Goal: Information Seeking & Learning: Learn about a topic

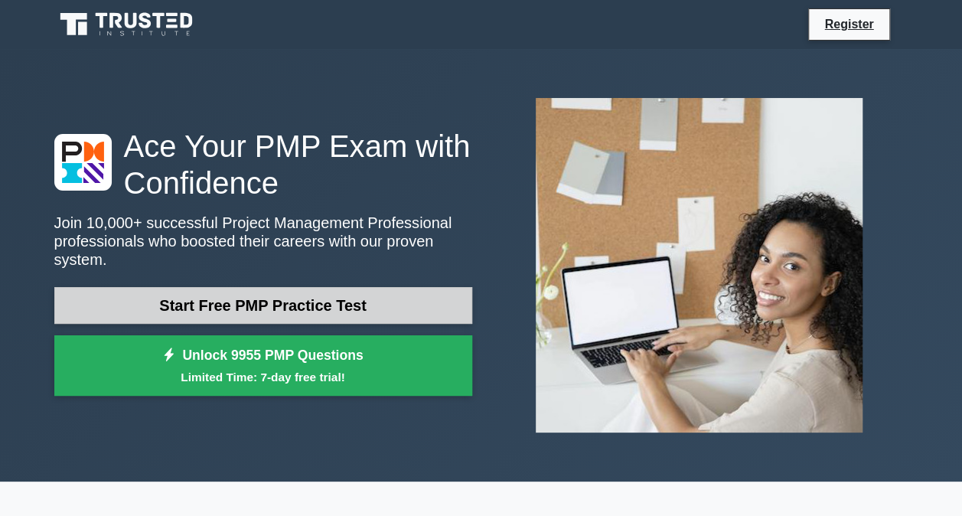
click at [302, 292] on link "Start Free PMP Practice Test" at bounding box center [263, 305] width 418 height 37
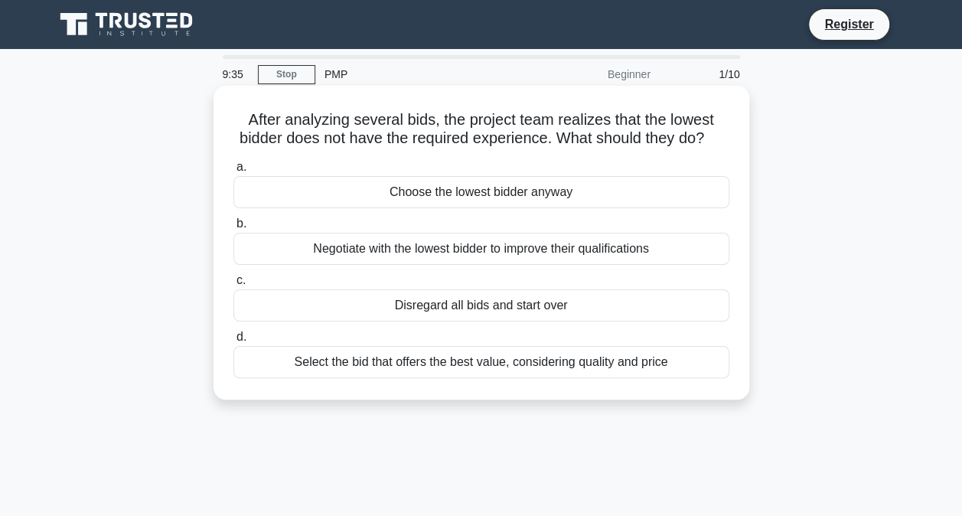
click at [461, 377] on div "Select the bid that offers the best value, considering quality and price" at bounding box center [482, 362] width 496 height 32
click at [234, 342] on input "d. Select the bid that offers the best value, considering quality and price" at bounding box center [234, 337] width 0 height 10
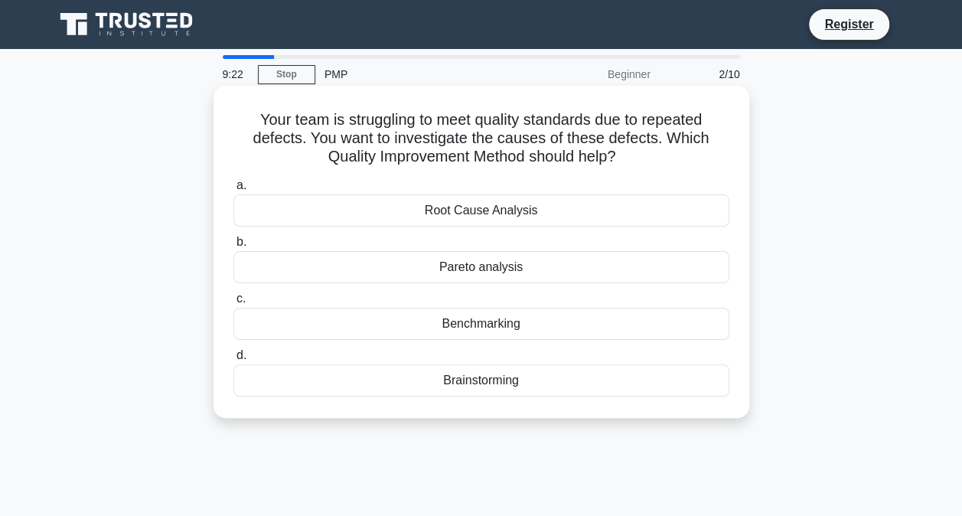
click at [485, 213] on div "Root Cause Analysis" at bounding box center [482, 210] width 496 height 32
click at [234, 191] on input "a. Root Cause Analysis" at bounding box center [234, 186] width 0 height 10
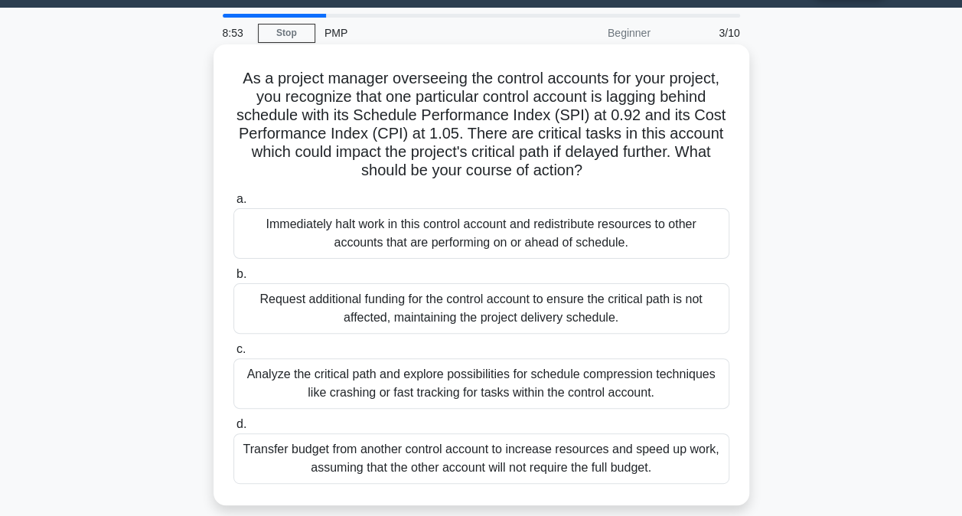
scroll to position [77, 0]
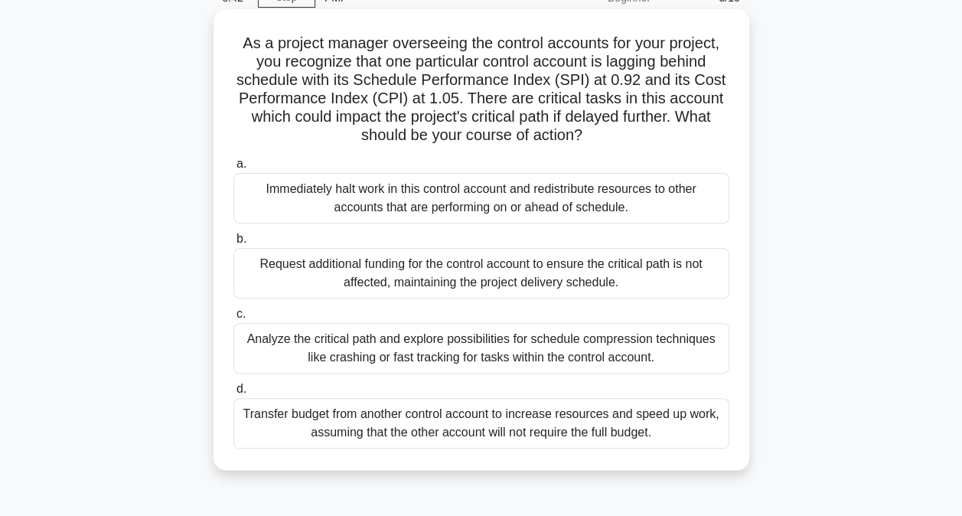
click at [464, 351] on div "Analyze the critical path and explore possibilities for schedule compression te…" at bounding box center [482, 348] width 496 height 51
click at [234, 319] on input "c. Analyze the critical path and explore possibilities for schedule compression…" at bounding box center [234, 314] width 0 height 10
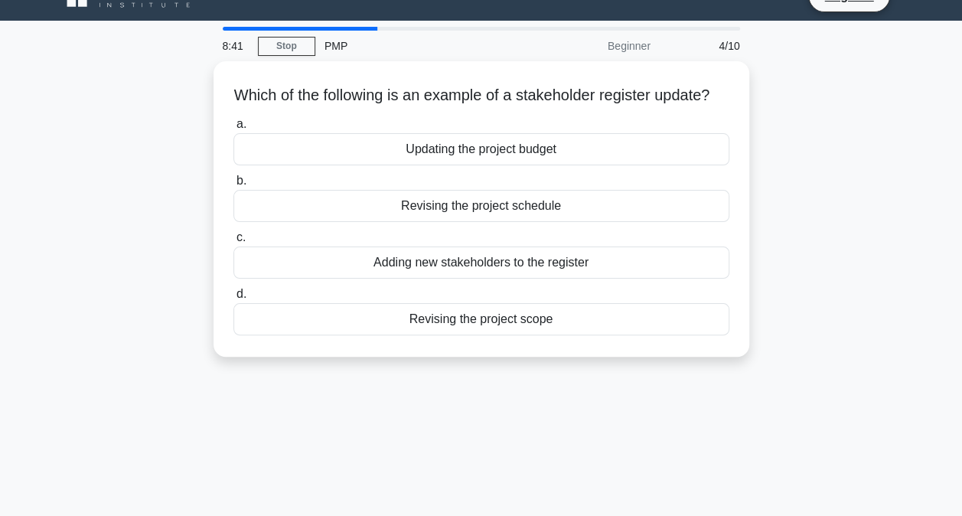
scroll to position [0, 0]
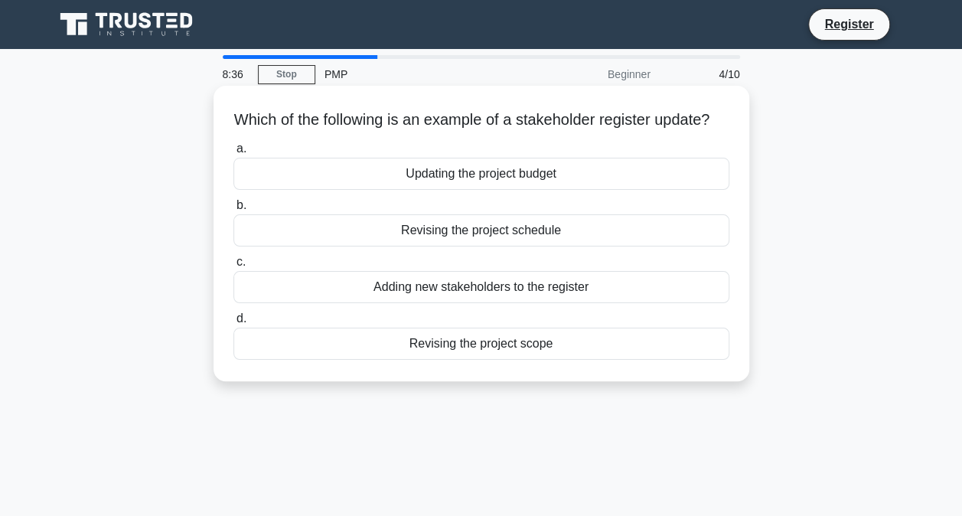
click at [534, 247] on div "Revising the project schedule" at bounding box center [482, 230] width 496 height 32
click at [234, 211] on input "b. Revising the project schedule" at bounding box center [234, 206] width 0 height 10
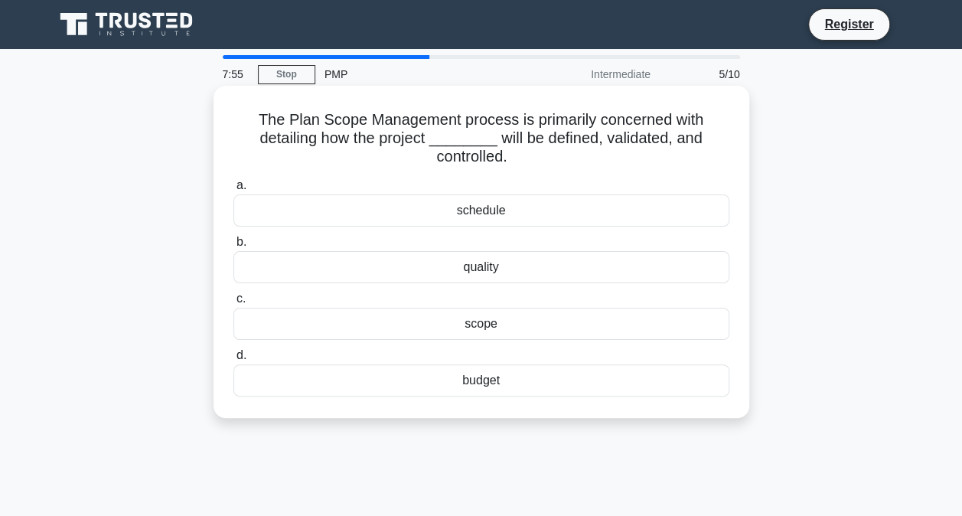
click at [459, 214] on div "schedule" at bounding box center [482, 210] width 496 height 32
click at [234, 191] on input "a. schedule" at bounding box center [234, 186] width 0 height 10
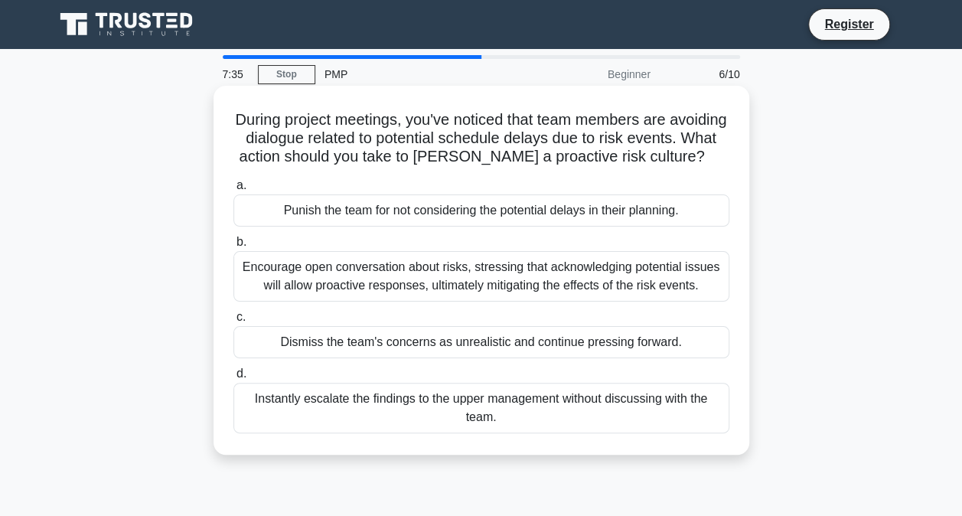
click at [423, 294] on div "Encourage open conversation about risks, stressing that acknowledging potential…" at bounding box center [482, 276] width 496 height 51
click at [234, 247] on input "b. Encourage open conversation about risks, stressing that acknowledging potent…" at bounding box center [234, 242] width 0 height 10
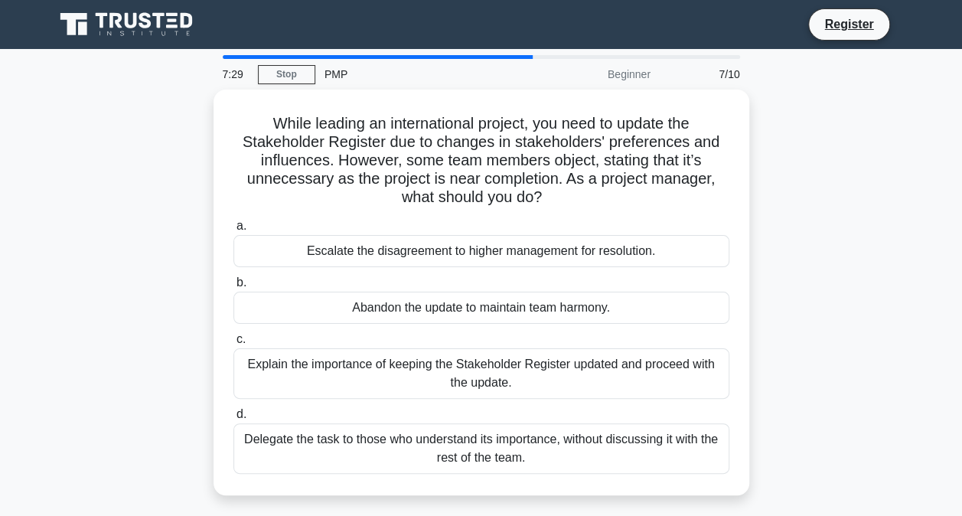
click at [642, 77] on div "Beginner" at bounding box center [593, 74] width 134 height 31
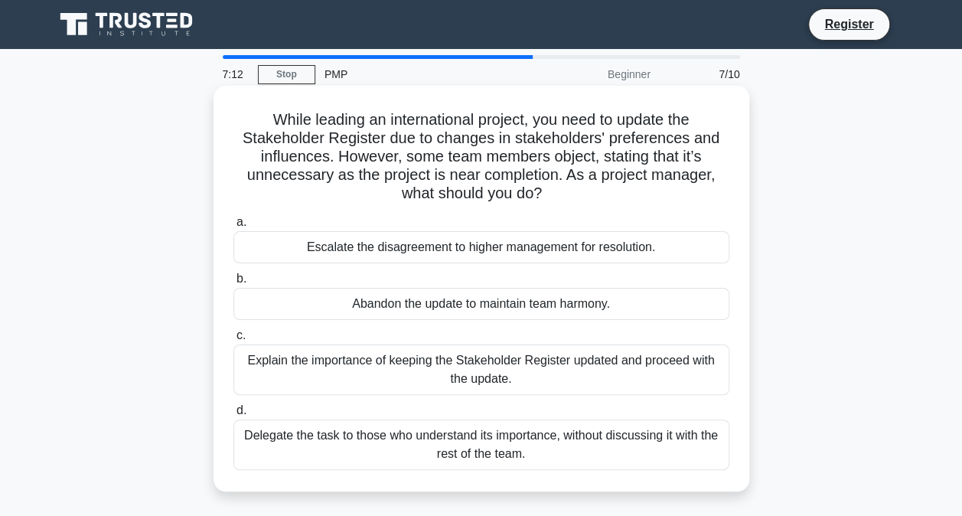
click at [477, 305] on div "Abandon the update to maintain team harmony." at bounding box center [482, 304] width 496 height 32
click at [234, 284] on input "b. Abandon the update to maintain team harmony." at bounding box center [234, 279] width 0 height 10
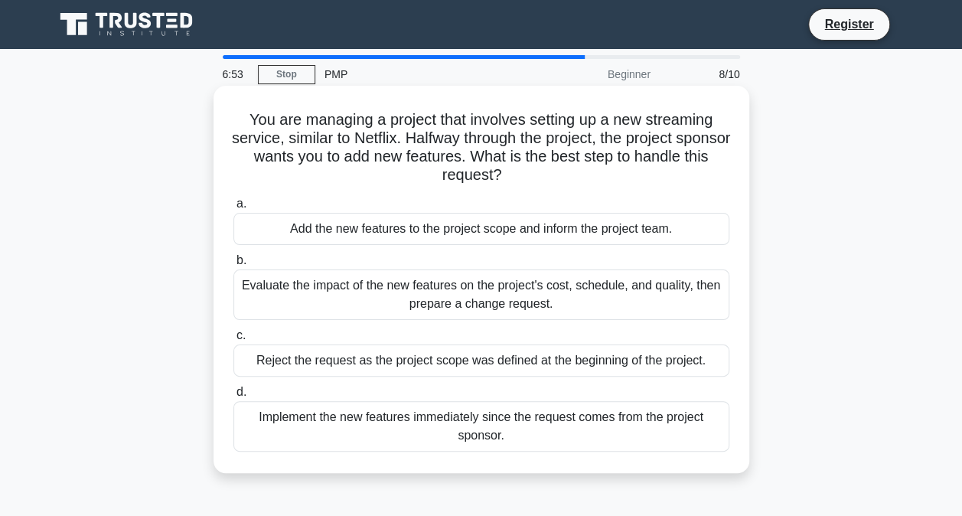
click at [437, 292] on div "Evaluate the impact of the new features on the project's cost, schedule, and qu…" at bounding box center [482, 295] width 496 height 51
click at [234, 266] on input "b. Evaluate the impact of the new features on the project's cost, schedule, and…" at bounding box center [234, 261] width 0 height 10
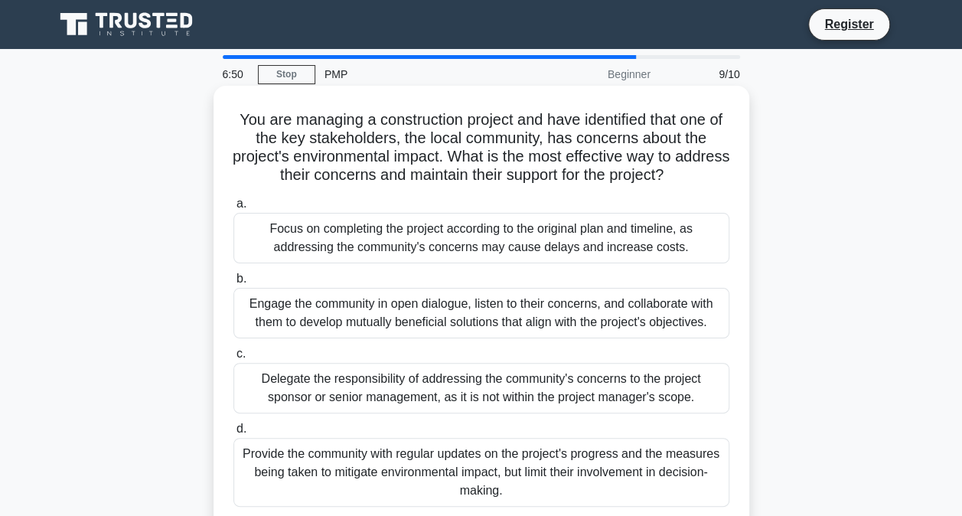
click at [415, 306] on div "Engage the community in open dialogue, listen to their concerns, and collaborat…" at bounding box center [482, 313] width 496 height 51
click at [234, 284] on input "b. Engage the community in open dialogue, listen to their concerns, and collabo…" at bounding box center [234, 279] width 0 height 10
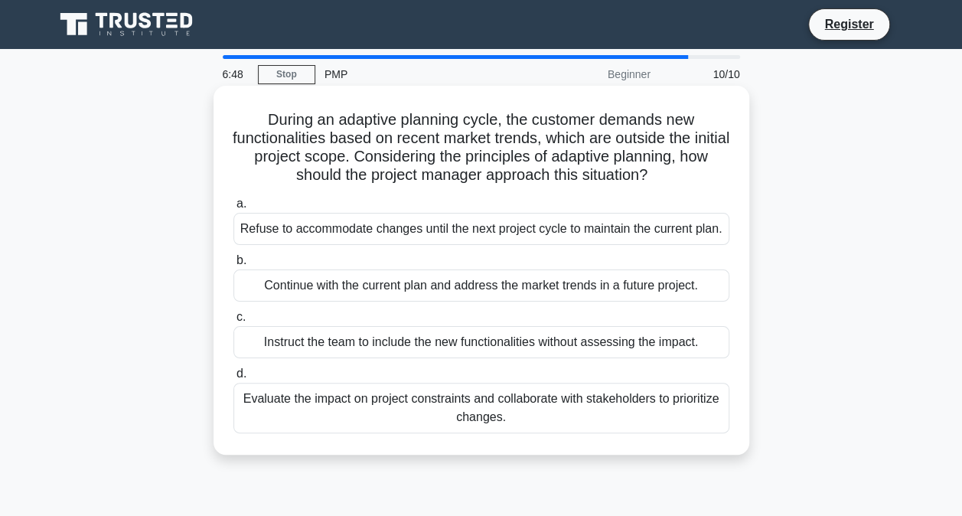
click at [400, 230] on div "Refuse to accommodate changes until the next project cycle to maintain the curr…" at bounding box center [482, 229] width 496 height 32
click at [234, 209] on input "a. Refuse to accommodate changes until the next project cycle to maintain the c…" at bounding box center [234, 204] width 0 height 10
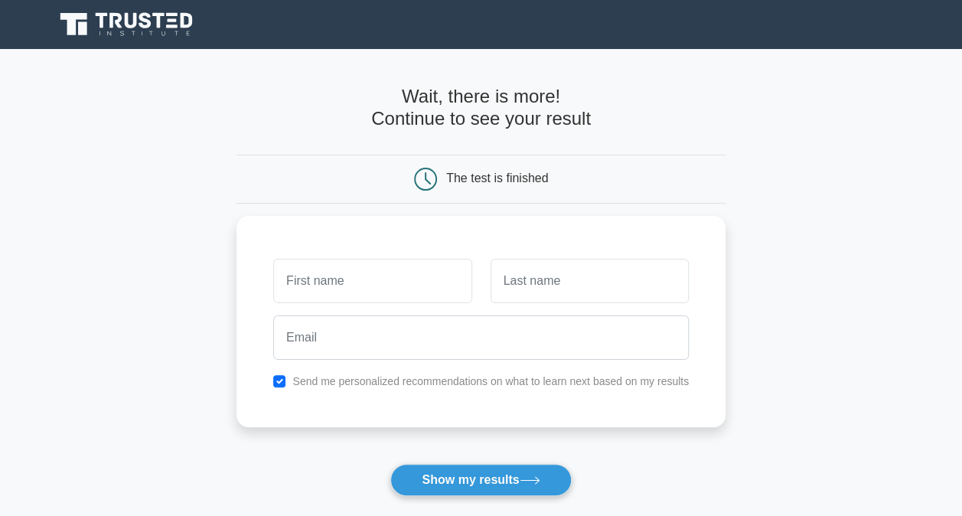
scroll to position [77, 0]
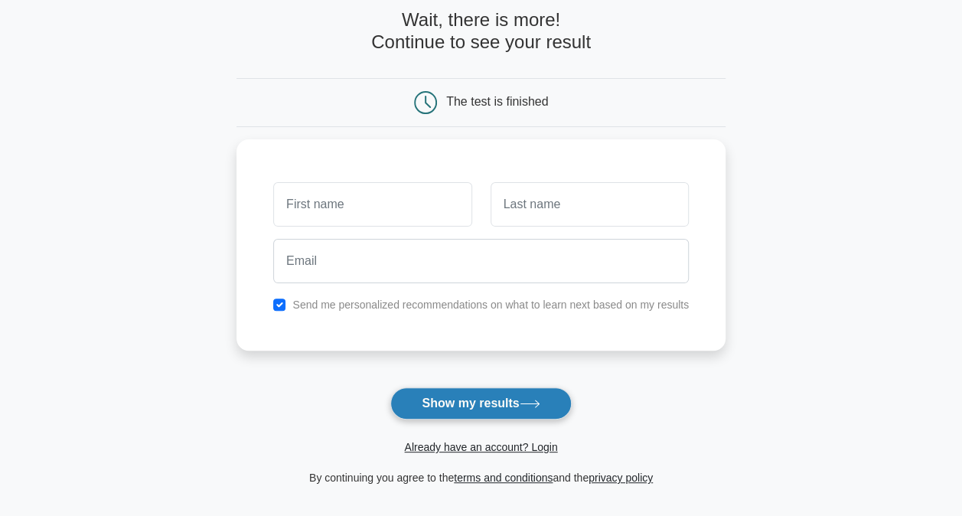
click at [470, 406] on button "Show my results" at bounding box center [480, 403] width 181 height 32
click at [737, 371] on main "Wait, there is more! Continue to see your result The test is finished and the" at bounding box center [481, 247] width 962 height 551
